Goal: Navigation & Orientation: Find specific page/section

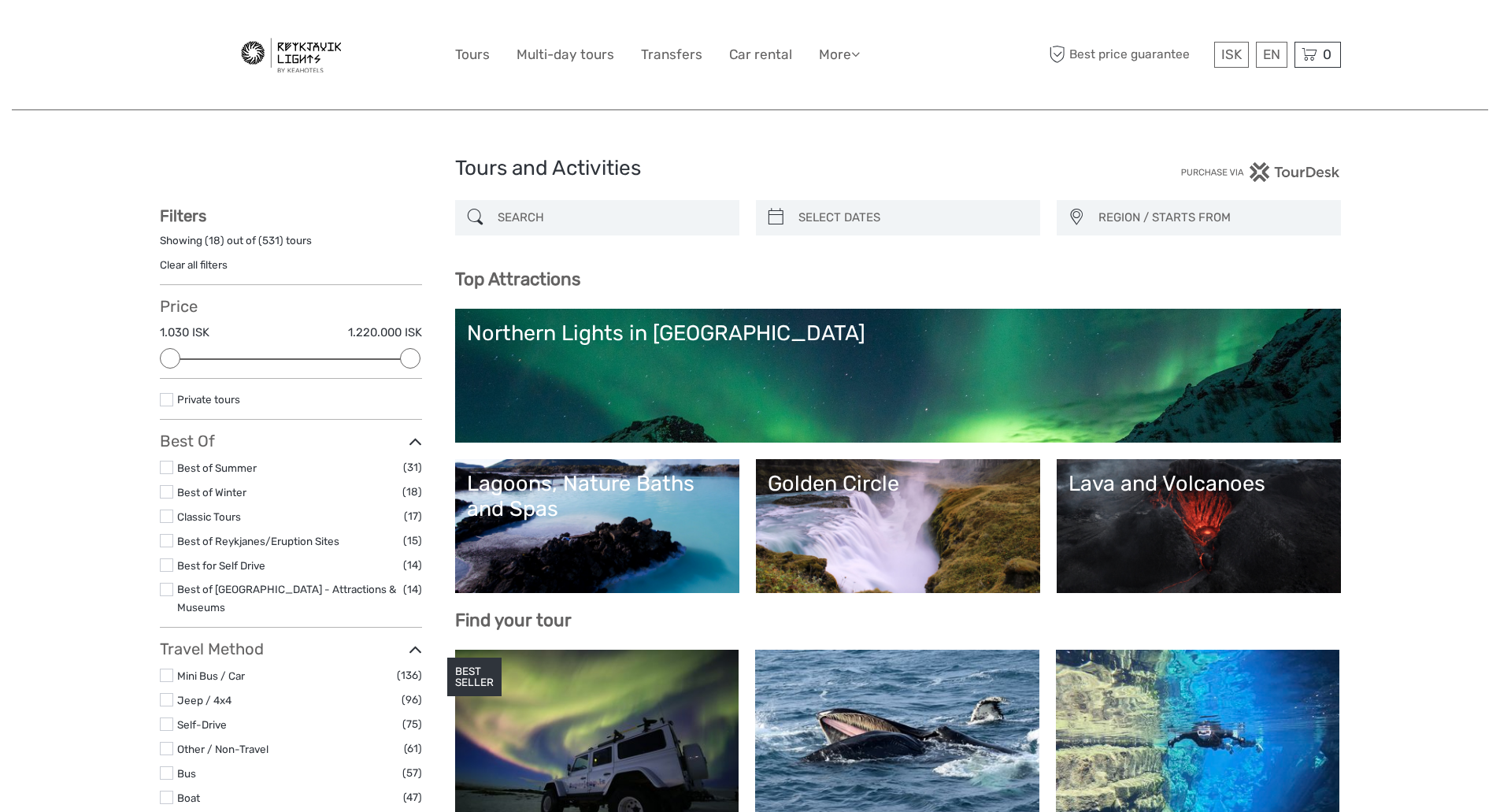
select select
click at [664, 53] on link "Transfers" at bounding box center [671, 55] width 61 height 23
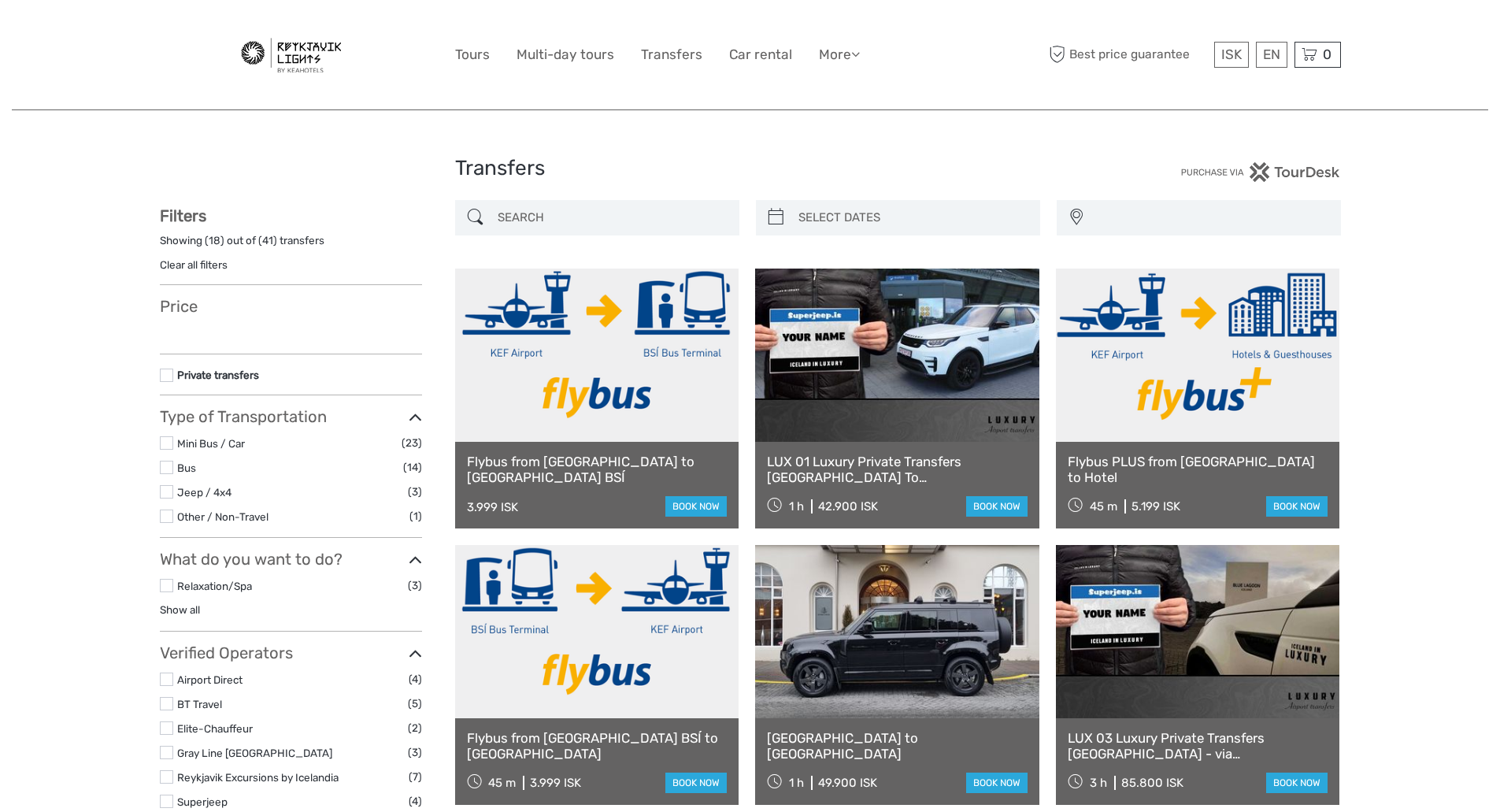
select select
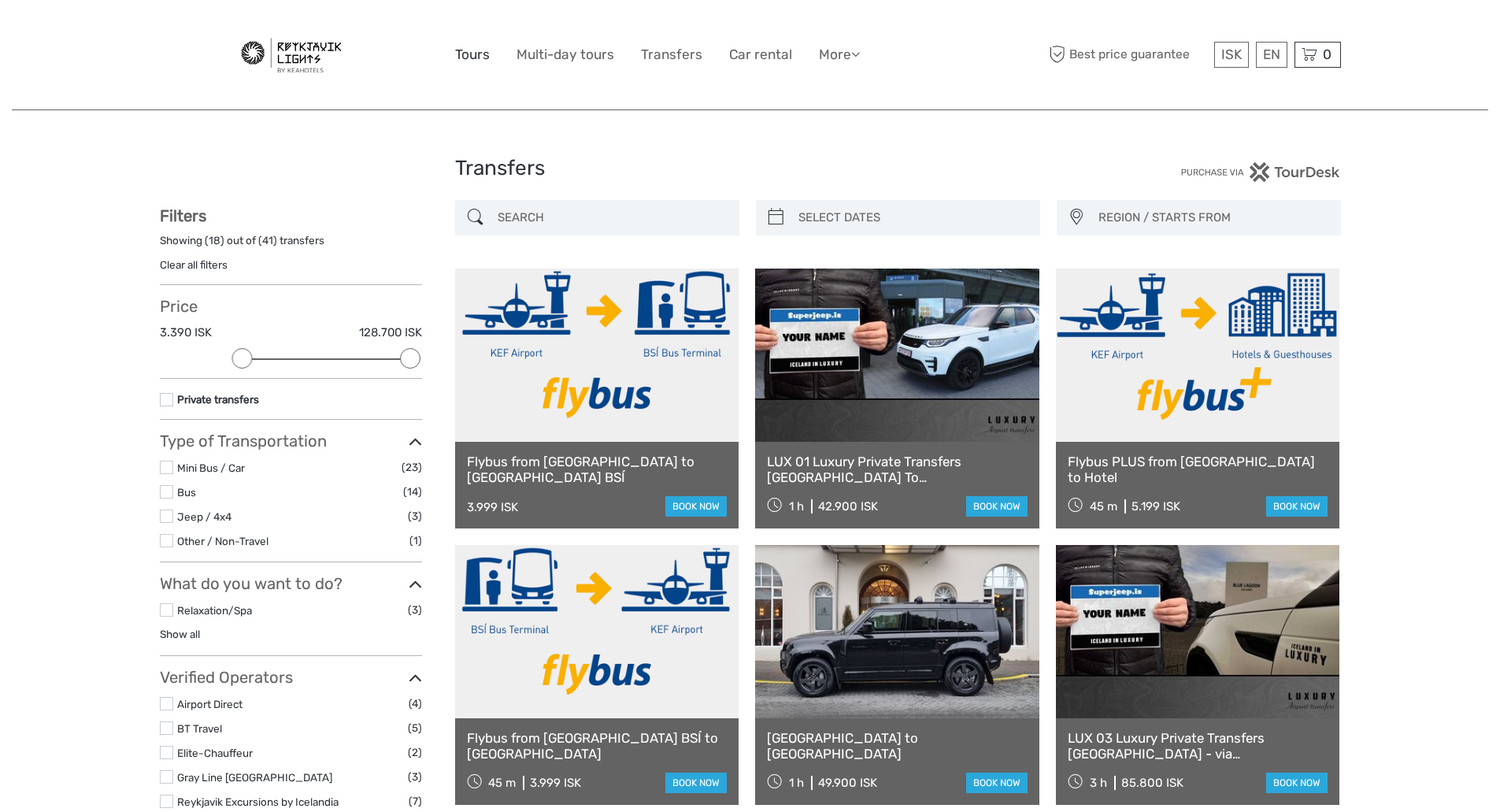
click at [475, 55] on link "Tours" at bounding box center [472, 55] width 34 height 23
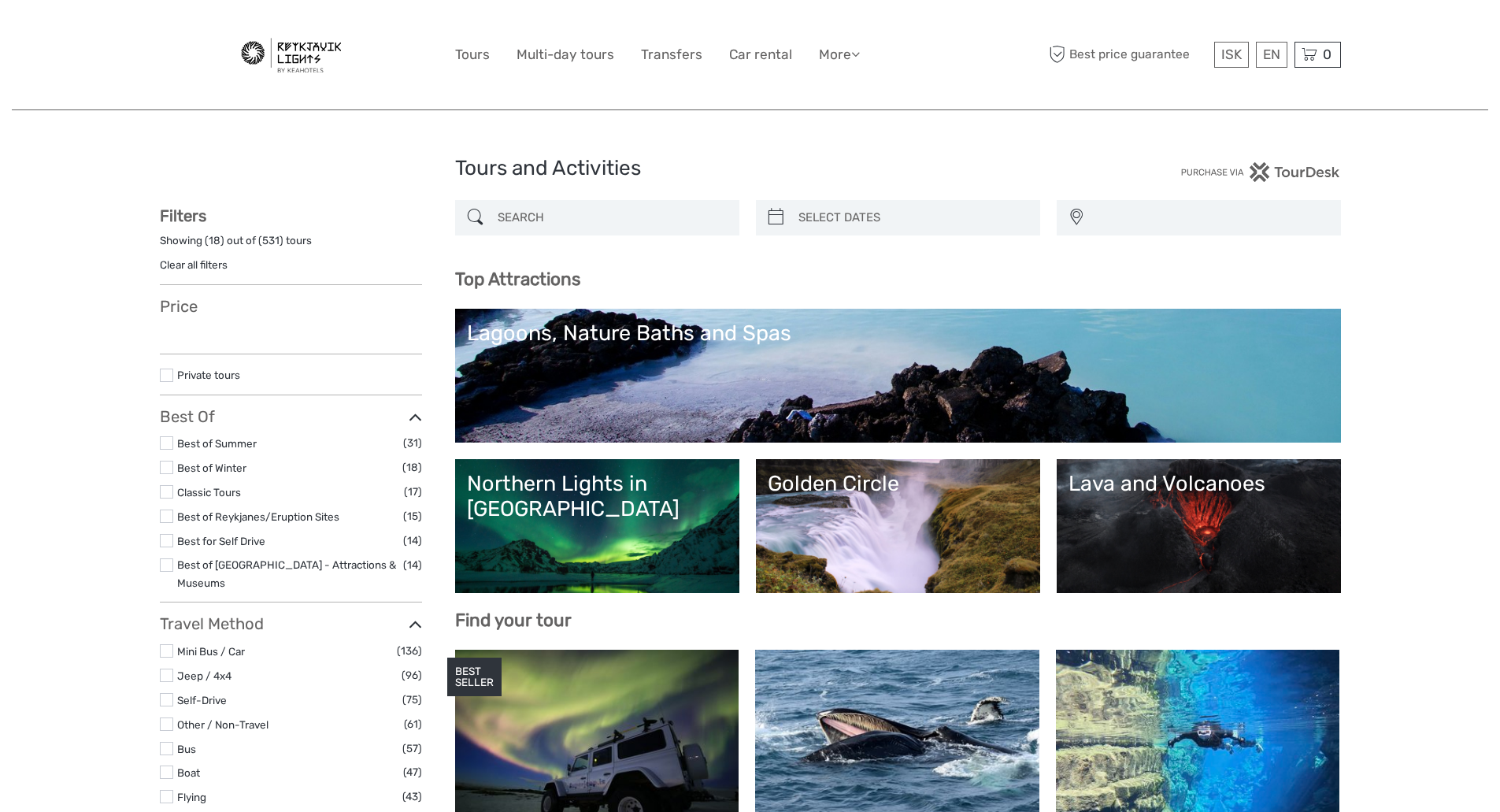
select select
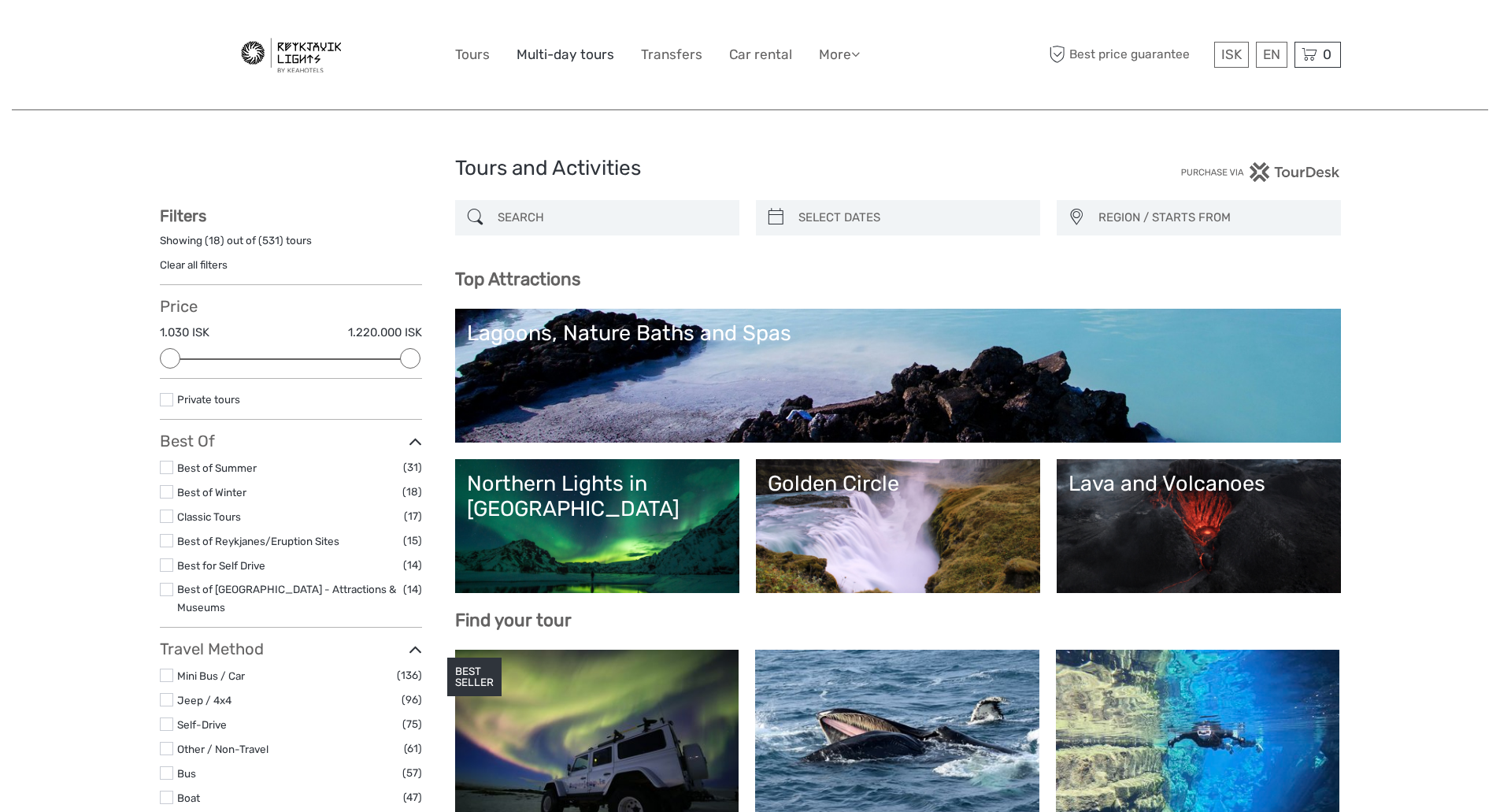
click at [544, 55] on link "Multi-day tours" at bounding box center [565, 55] width 98 height 23
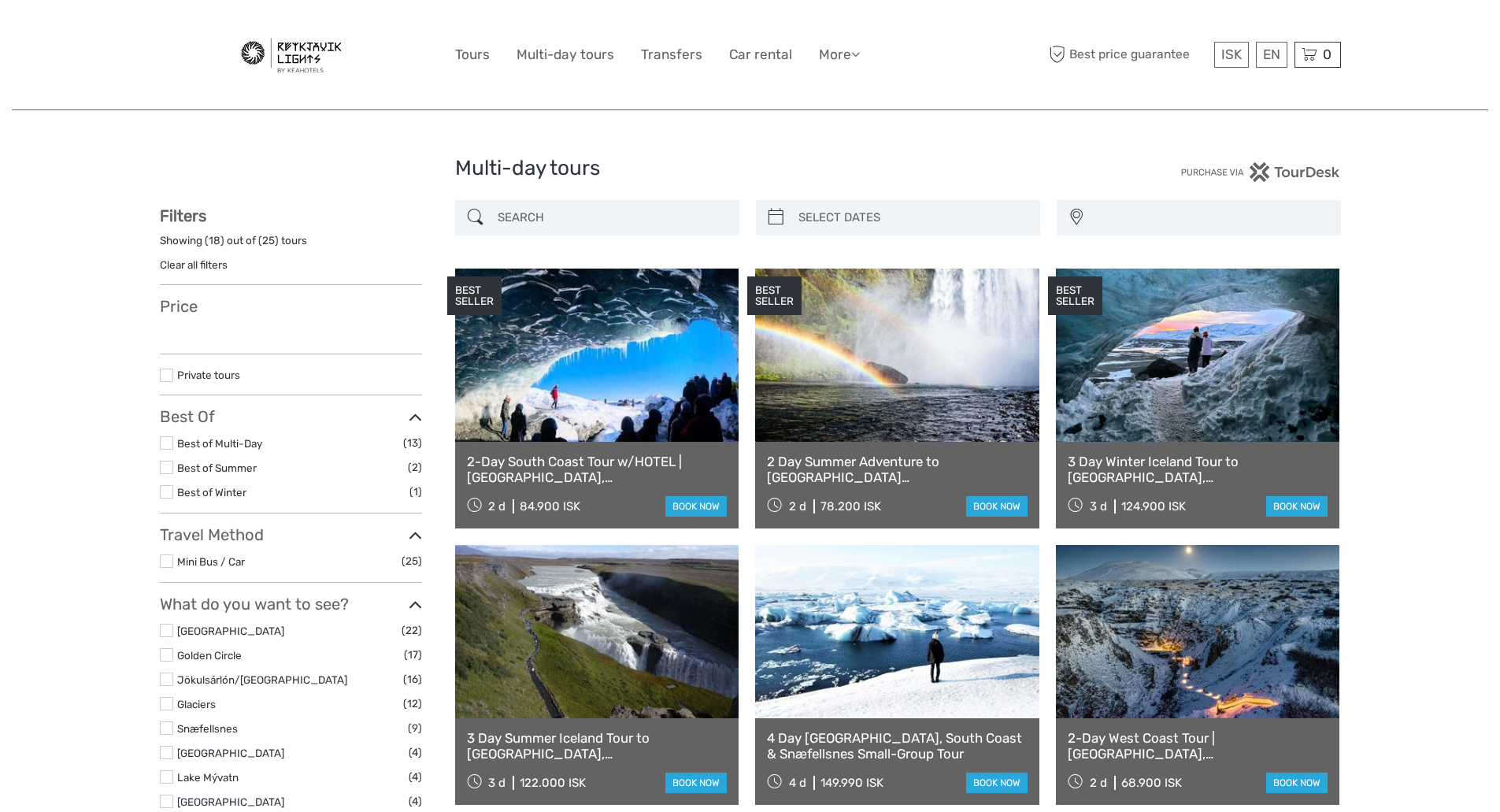
select select
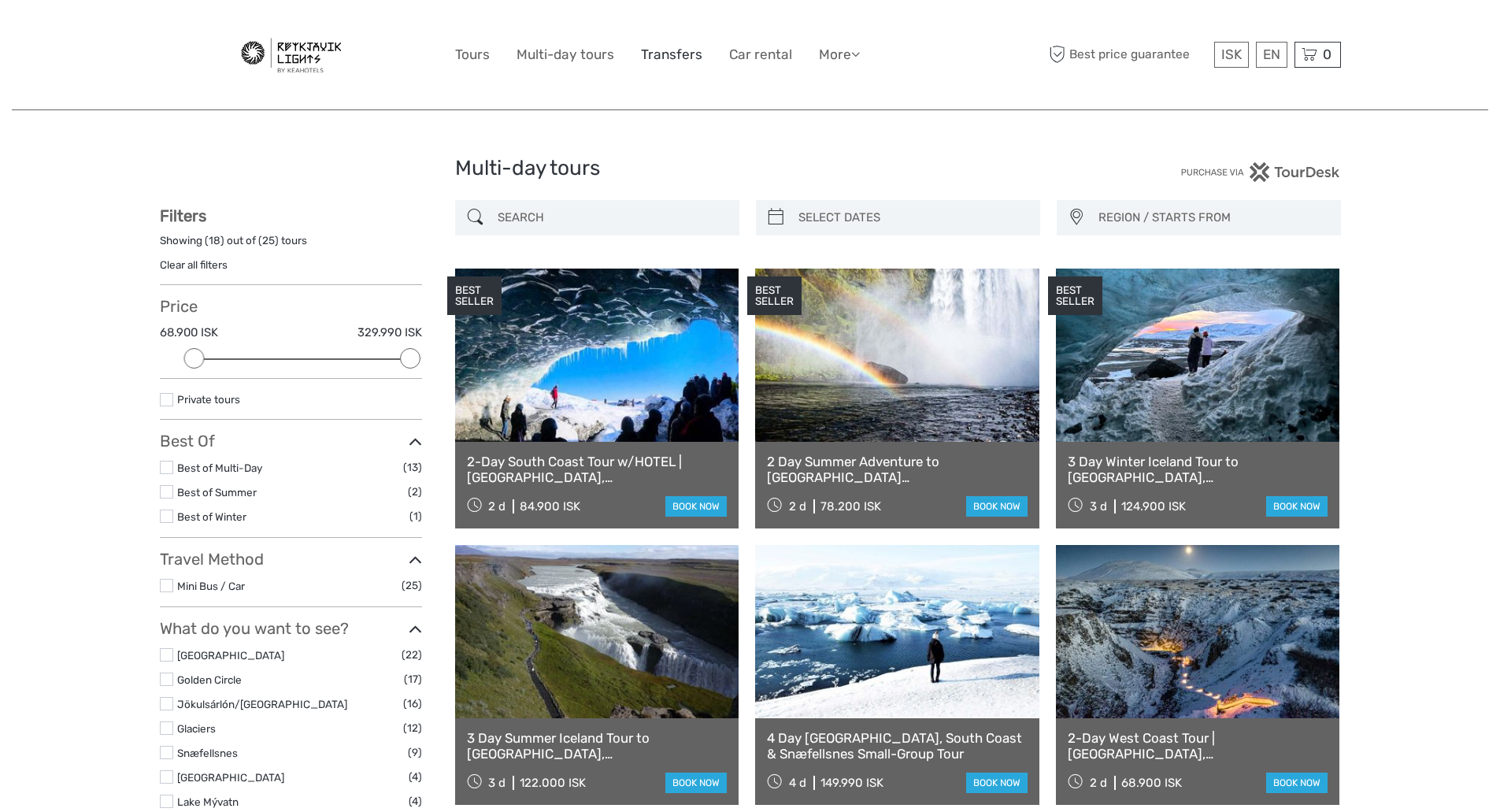
click at [669, 55] on link "Transfers" at bounding box center [671, 55] width 61 height 23
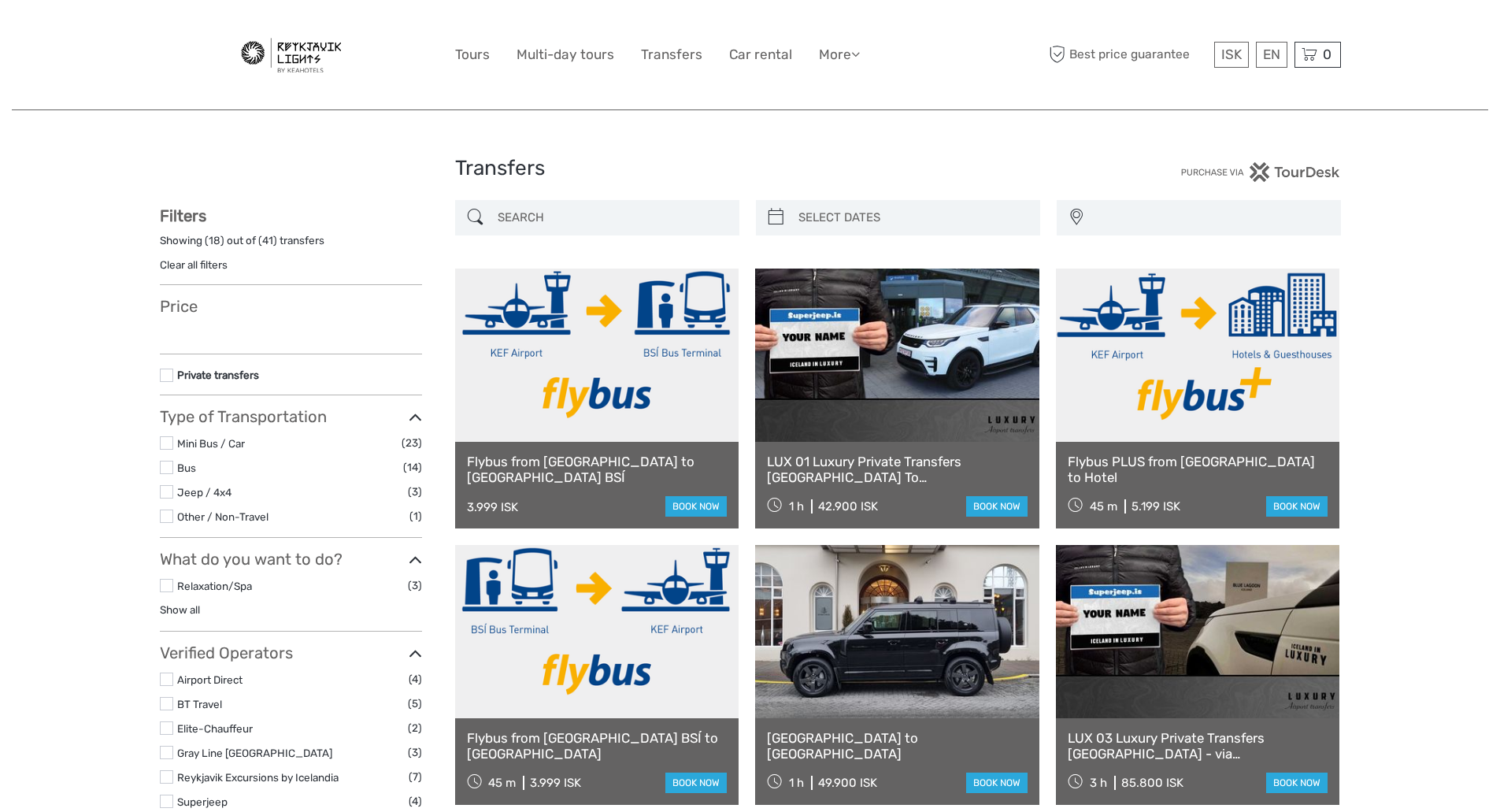
select select
